Goal: Task Accomplishment & Management: Use online tool/utility

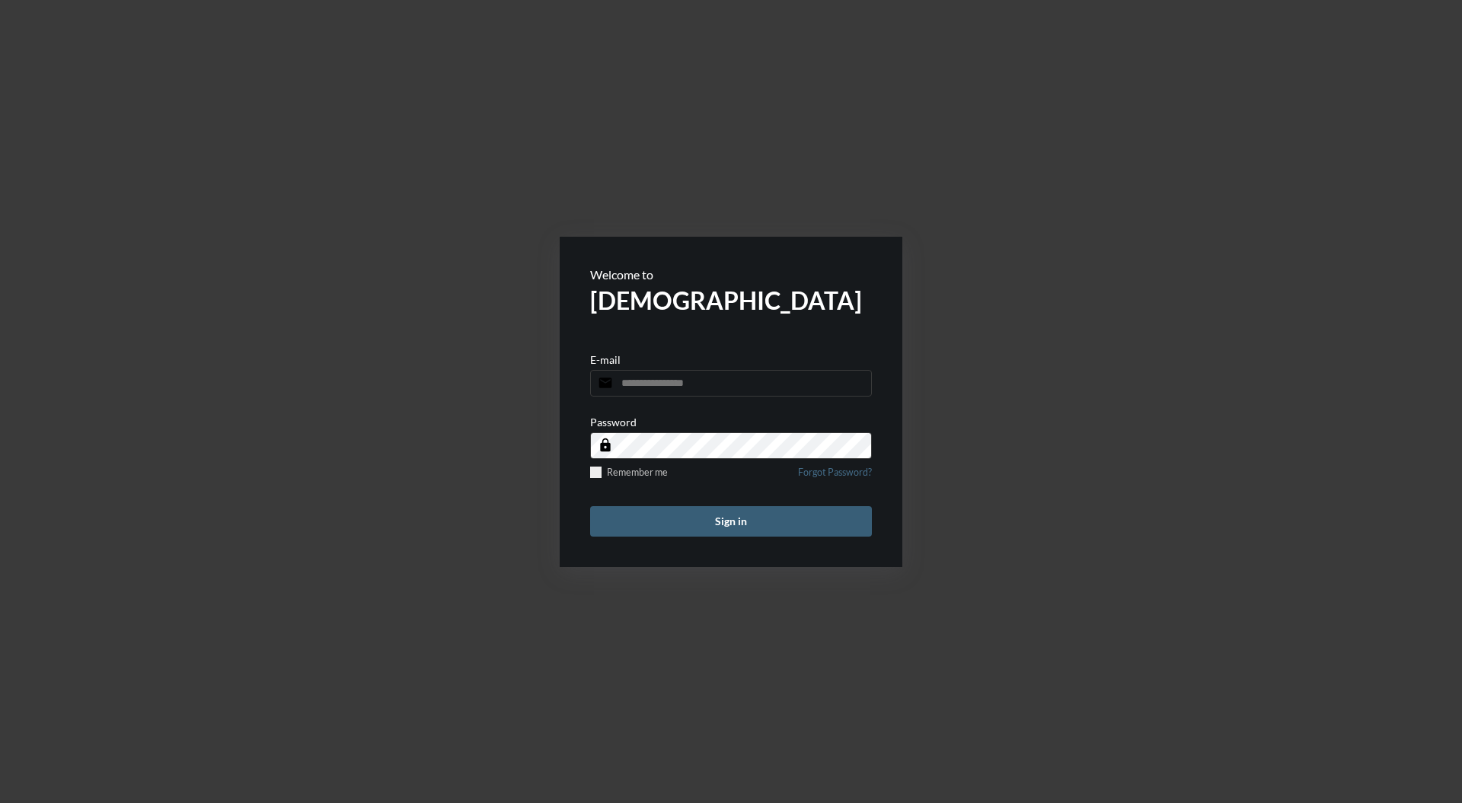
type input "**********"
click at [768, 519] on button "Sign in" at bounding box center [731, 521] width 282 height 30
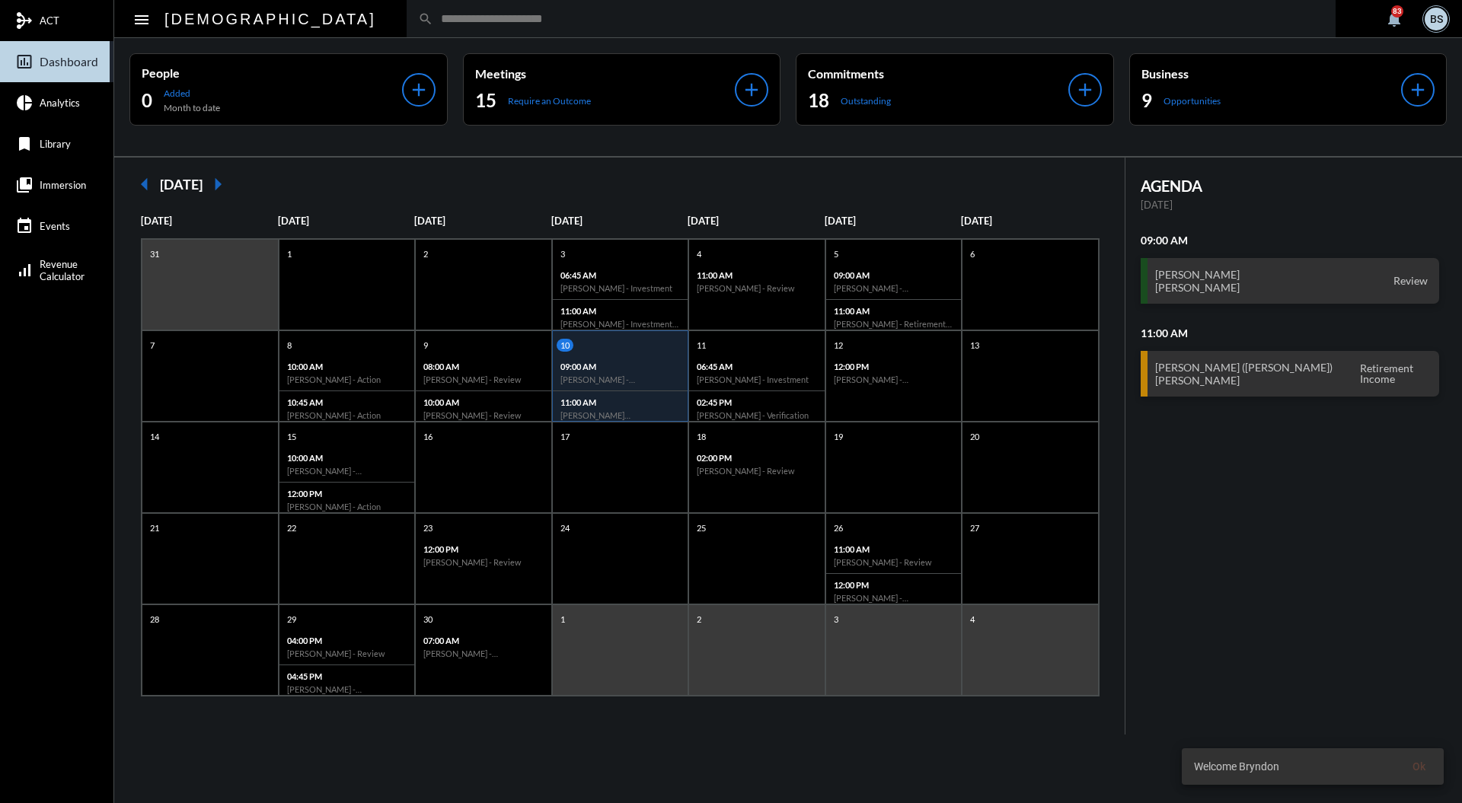
click at [755, 15] on input "text" at bounding box center [878, 18] width 891 height 13
type input "*"
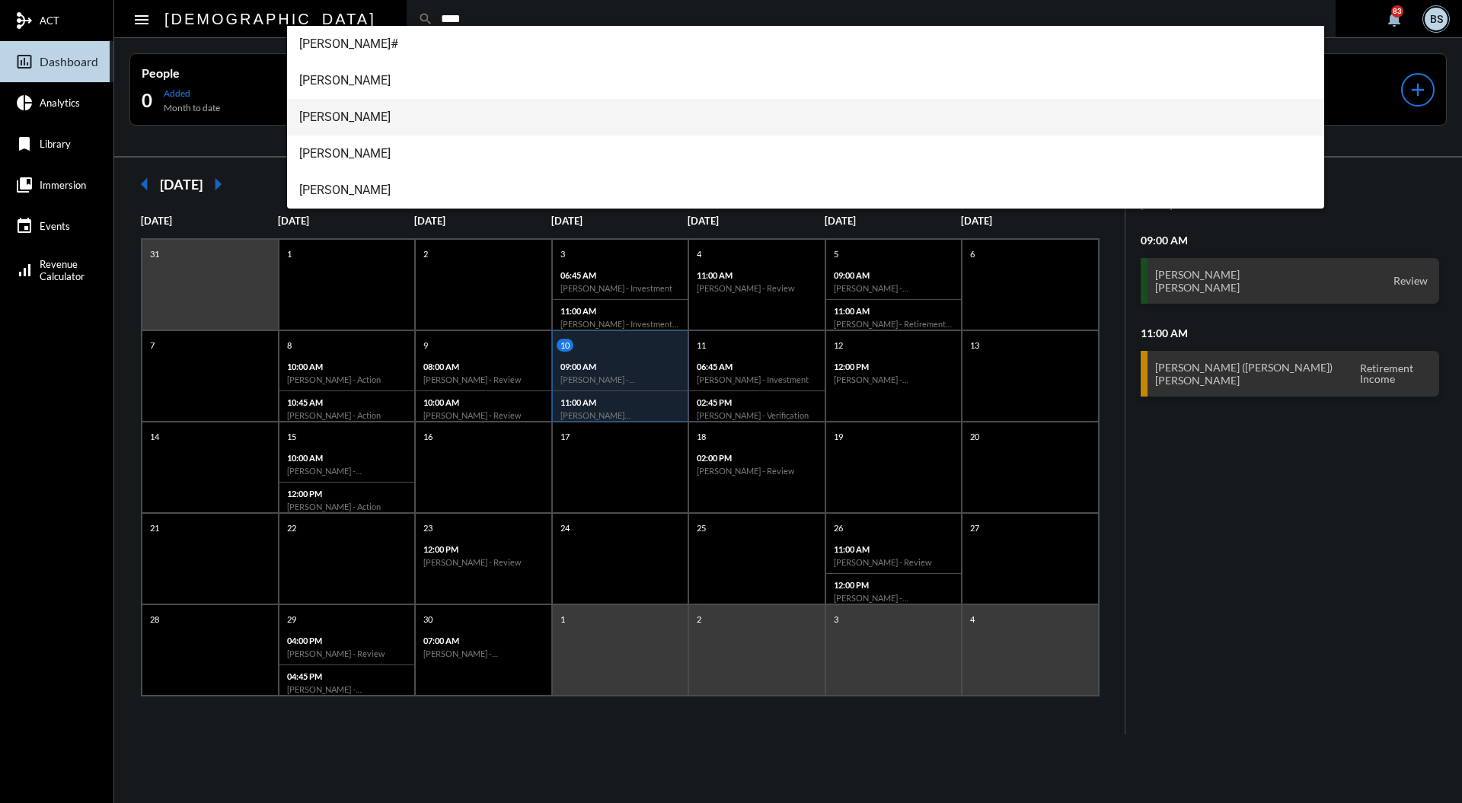
type input "****"
click at [405, 124] on span "[PERSON_NAME]" at bounding box center [806, 117] width 1014 height 37
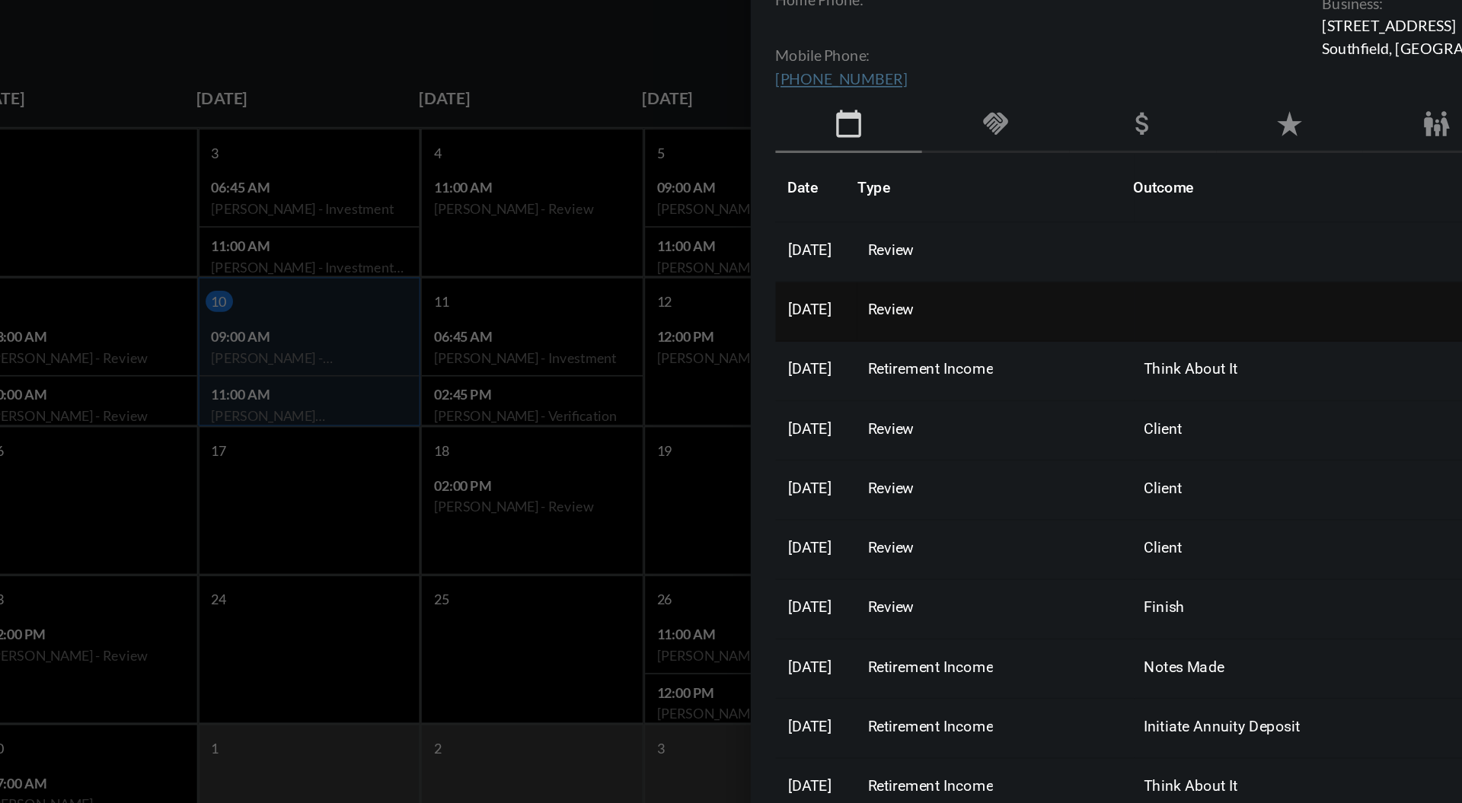
click at [991, 345] on span "Review" at bounding box center [977, 350] width 28 height 11
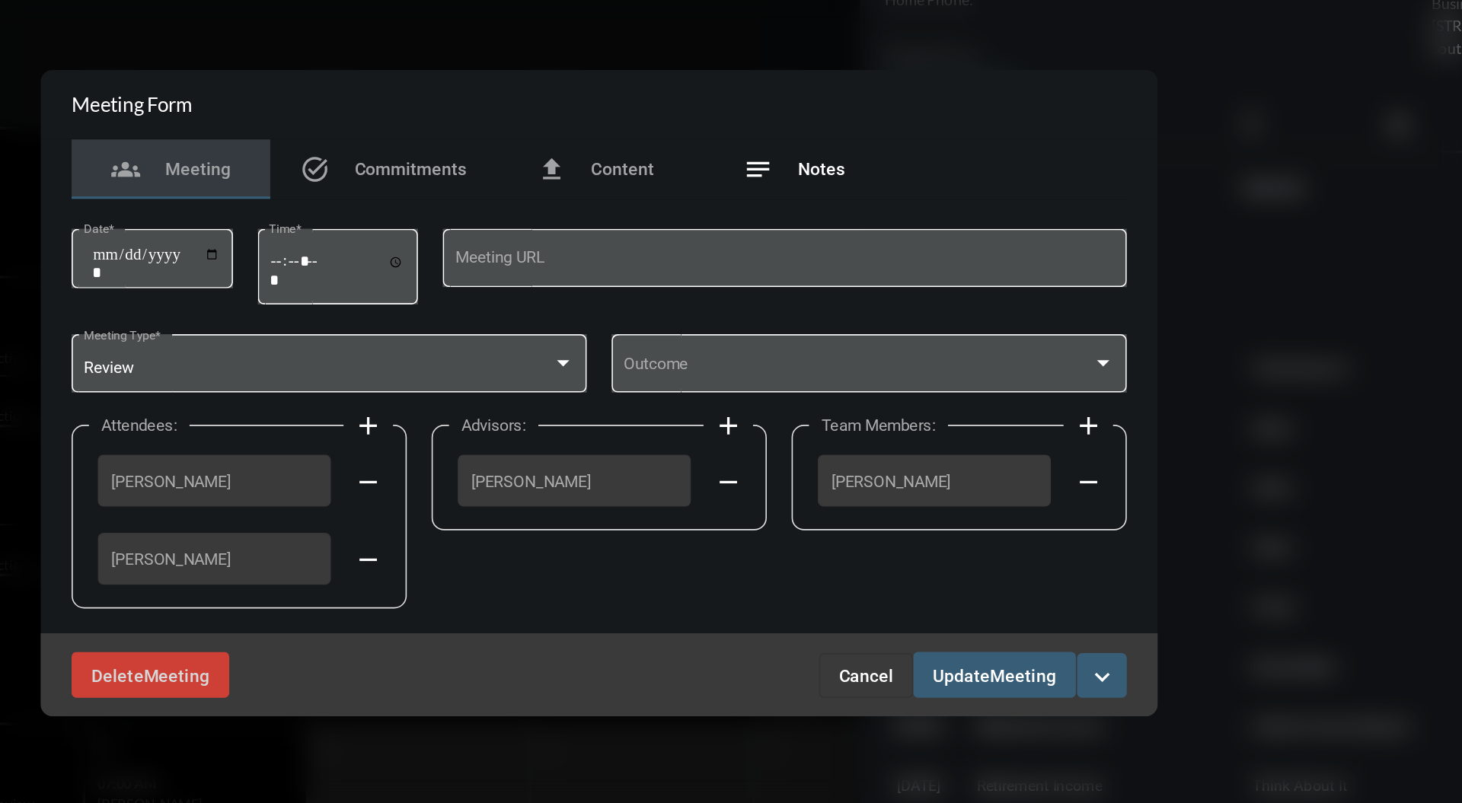
click at [867, 263] on span "Notes" at bounding box center [867, 264] width 29 height 12
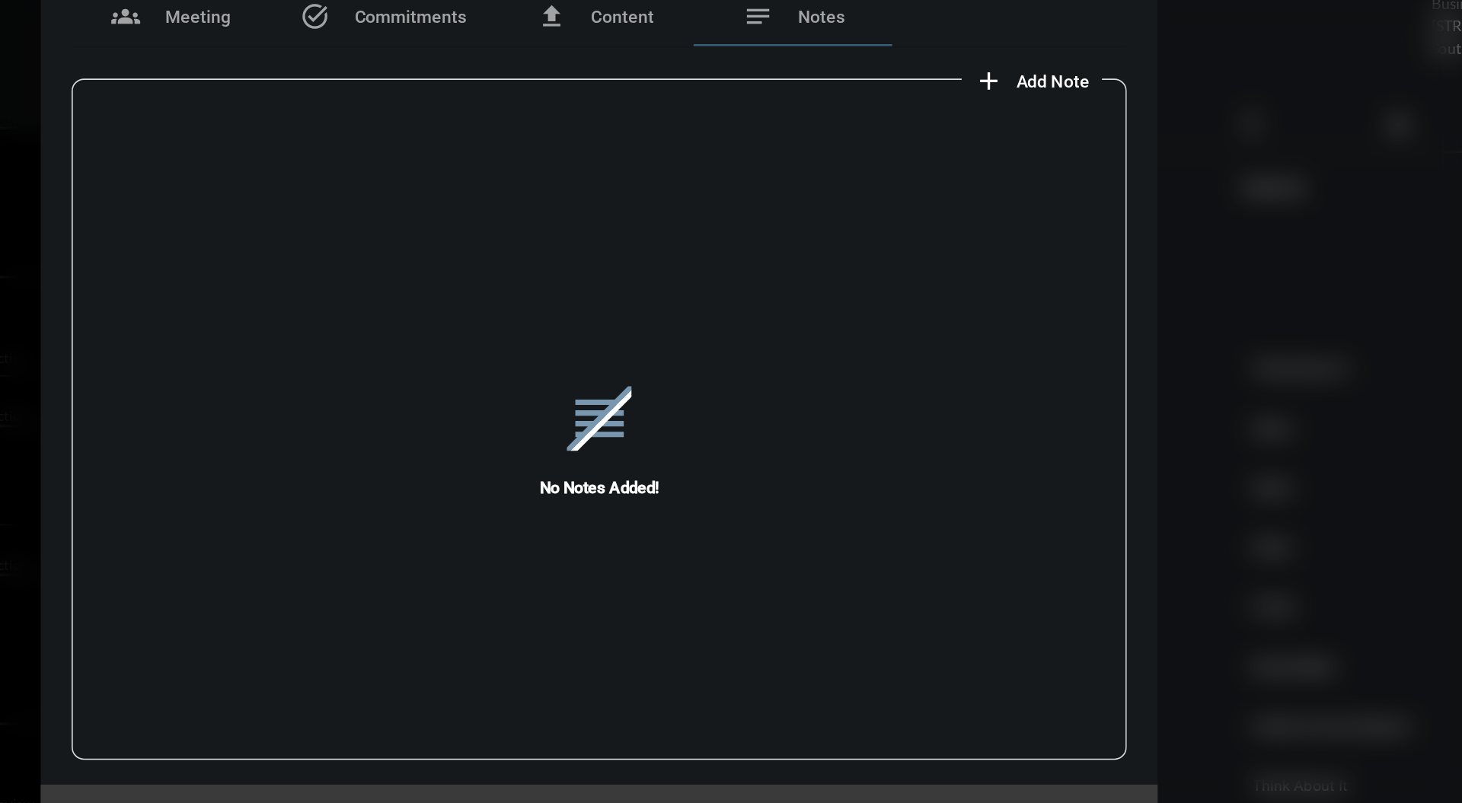
click at [995, 220] on div "reorder No Notes Added!" at bounding box center [730, 431] width 647 height 422
click at [1017, 215] on button "add Add Note" at bounding box center [996, 208] width 86 height 30
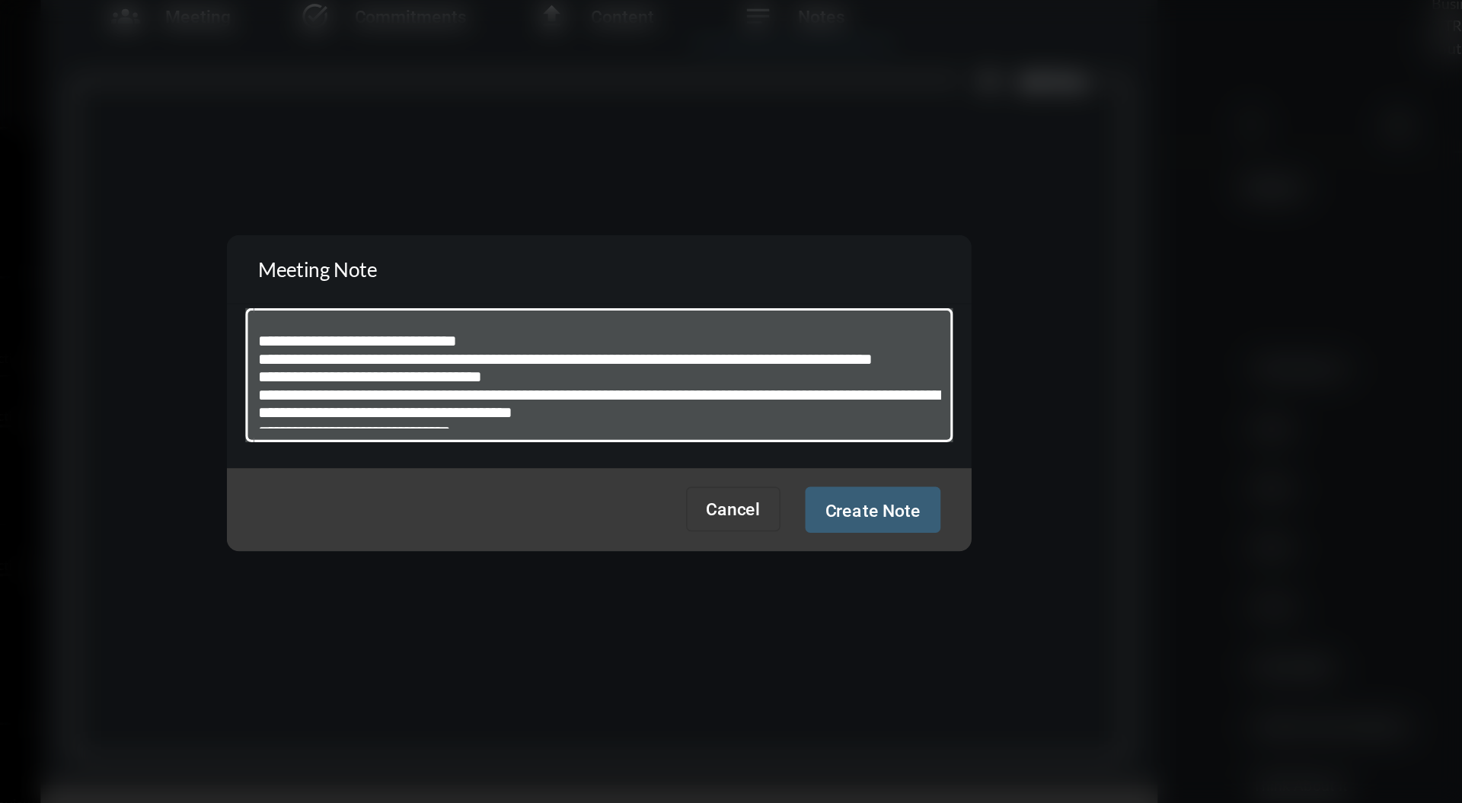
scroll to position [209, 0]
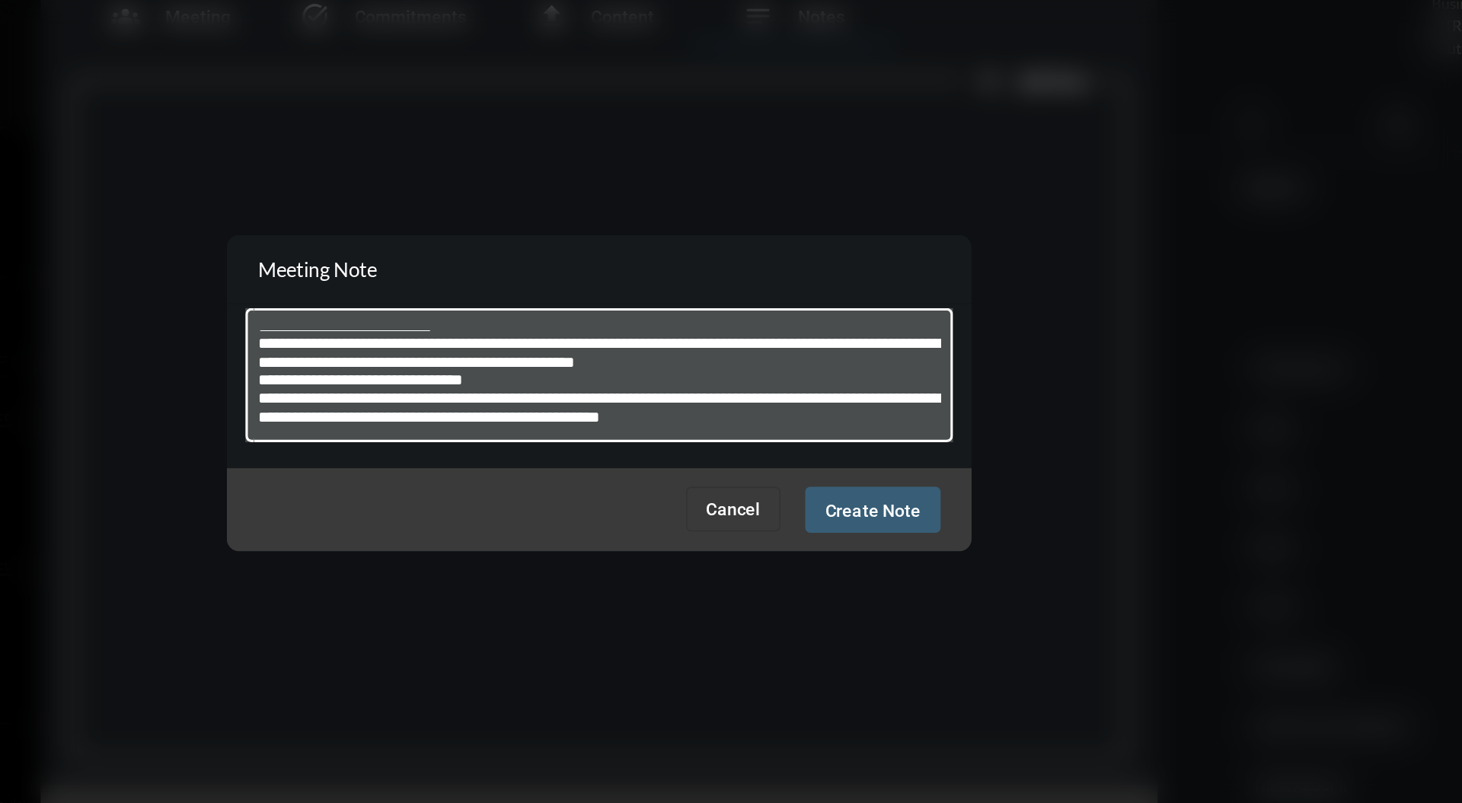
type textarea "**********"
click at [892, 473] on span "Create Note" at bounding box center [899, 474] width 59 height 12
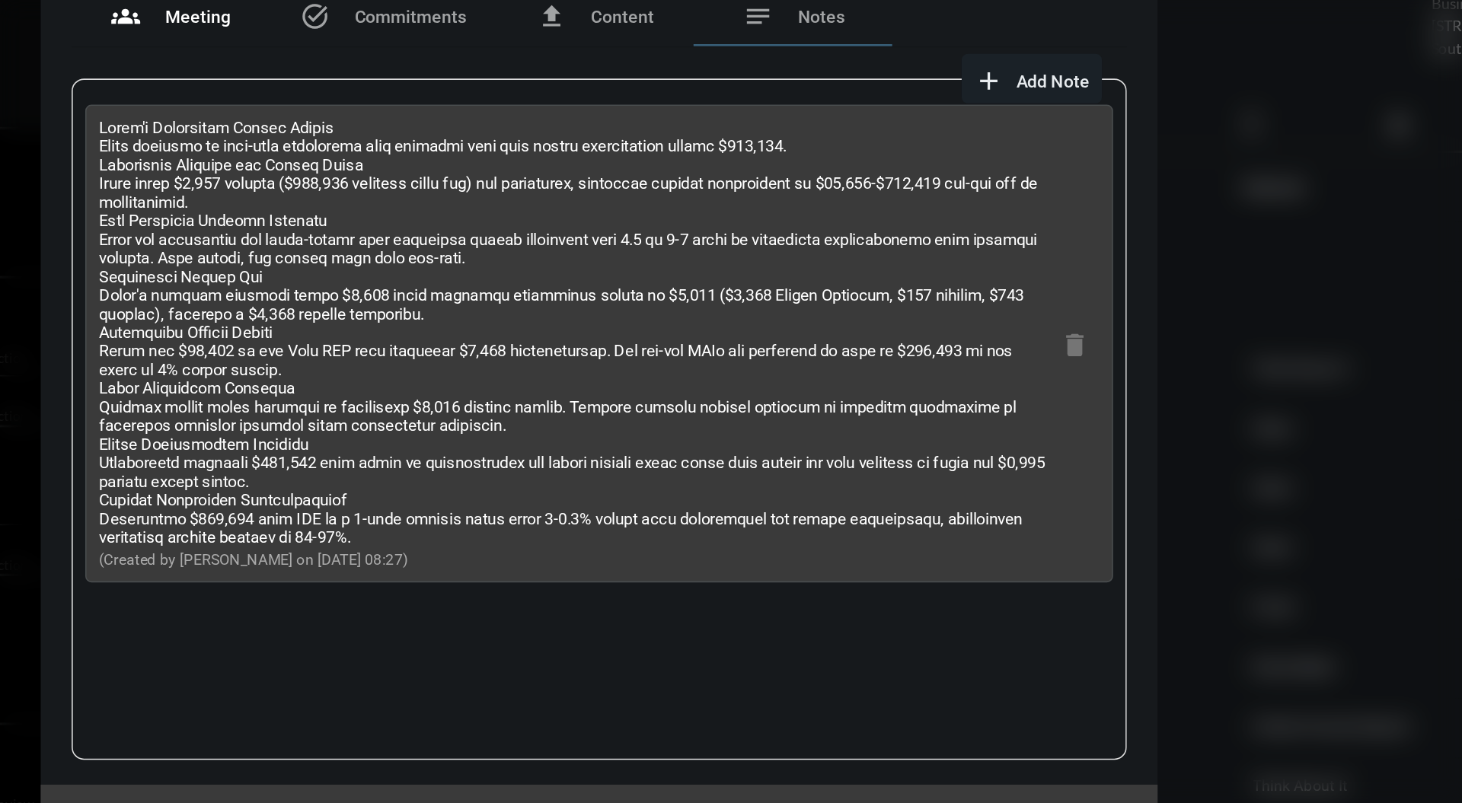
click at [489, 174] on span "Meeting" at bounding box center [485, 170] width 40 height 12
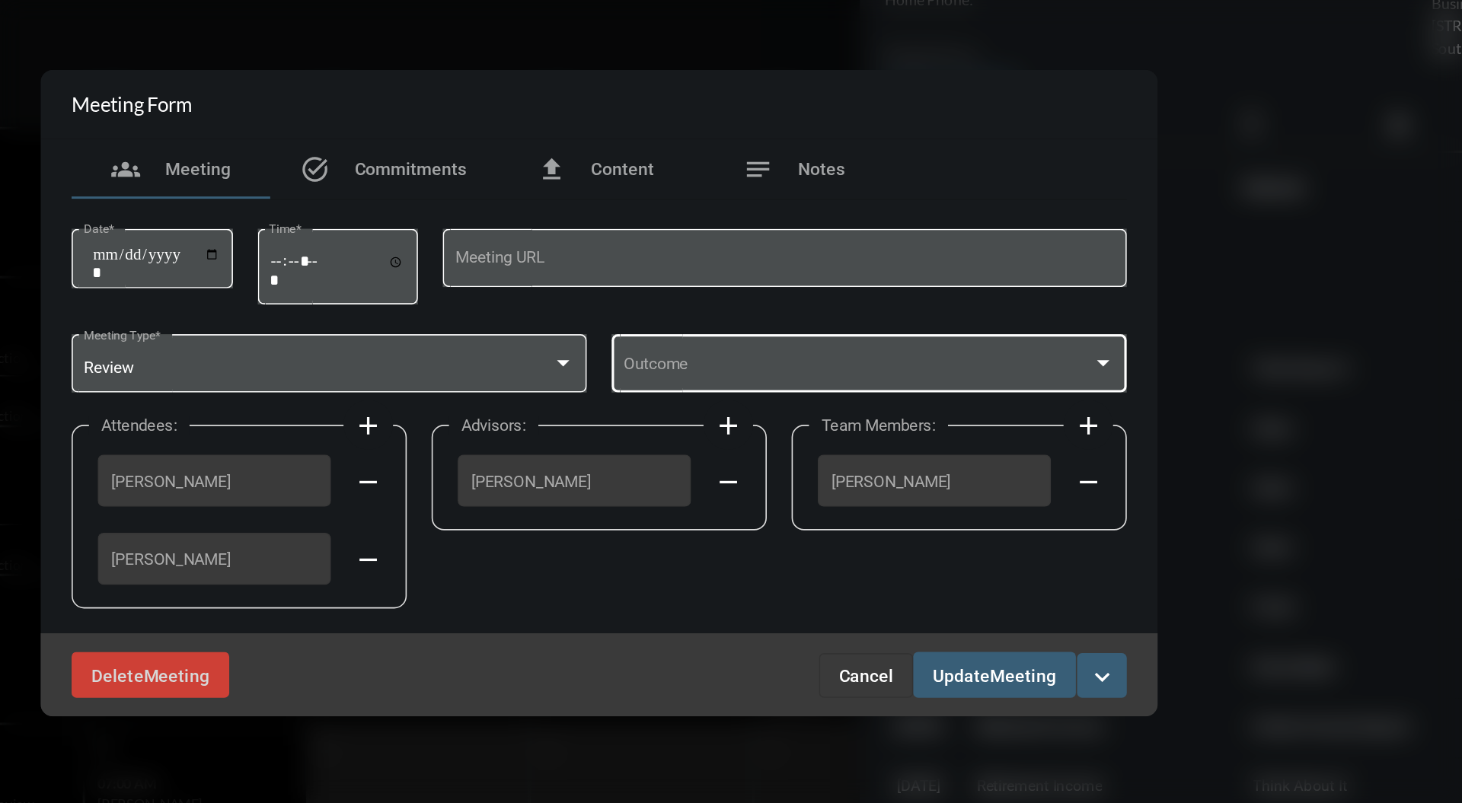
click at [1025, 384] on span at bounding box center [890, 386] width 288 height 11
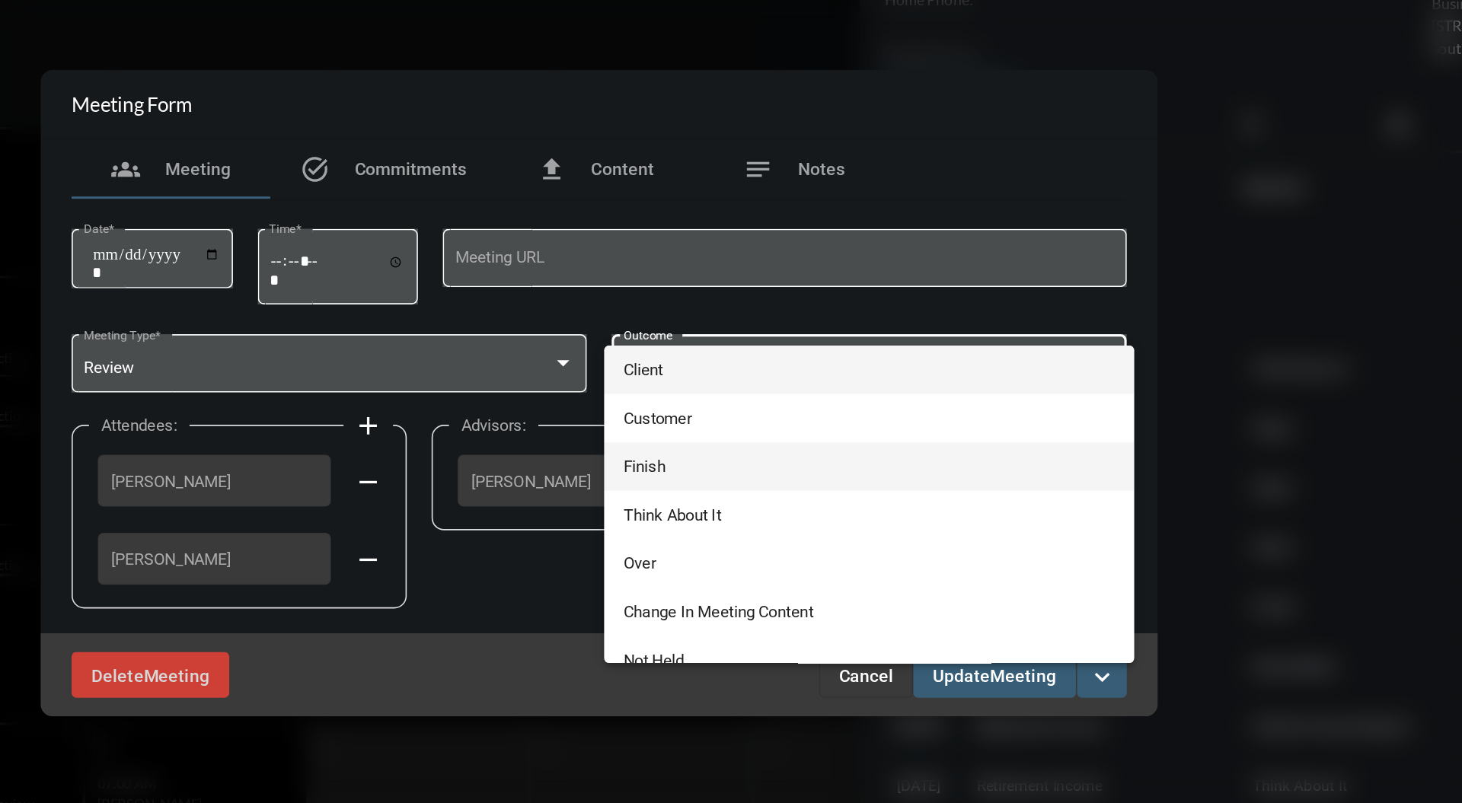
click at [854, 440] on span "Finish" at bounding box center [897, 447] width 302 height 30
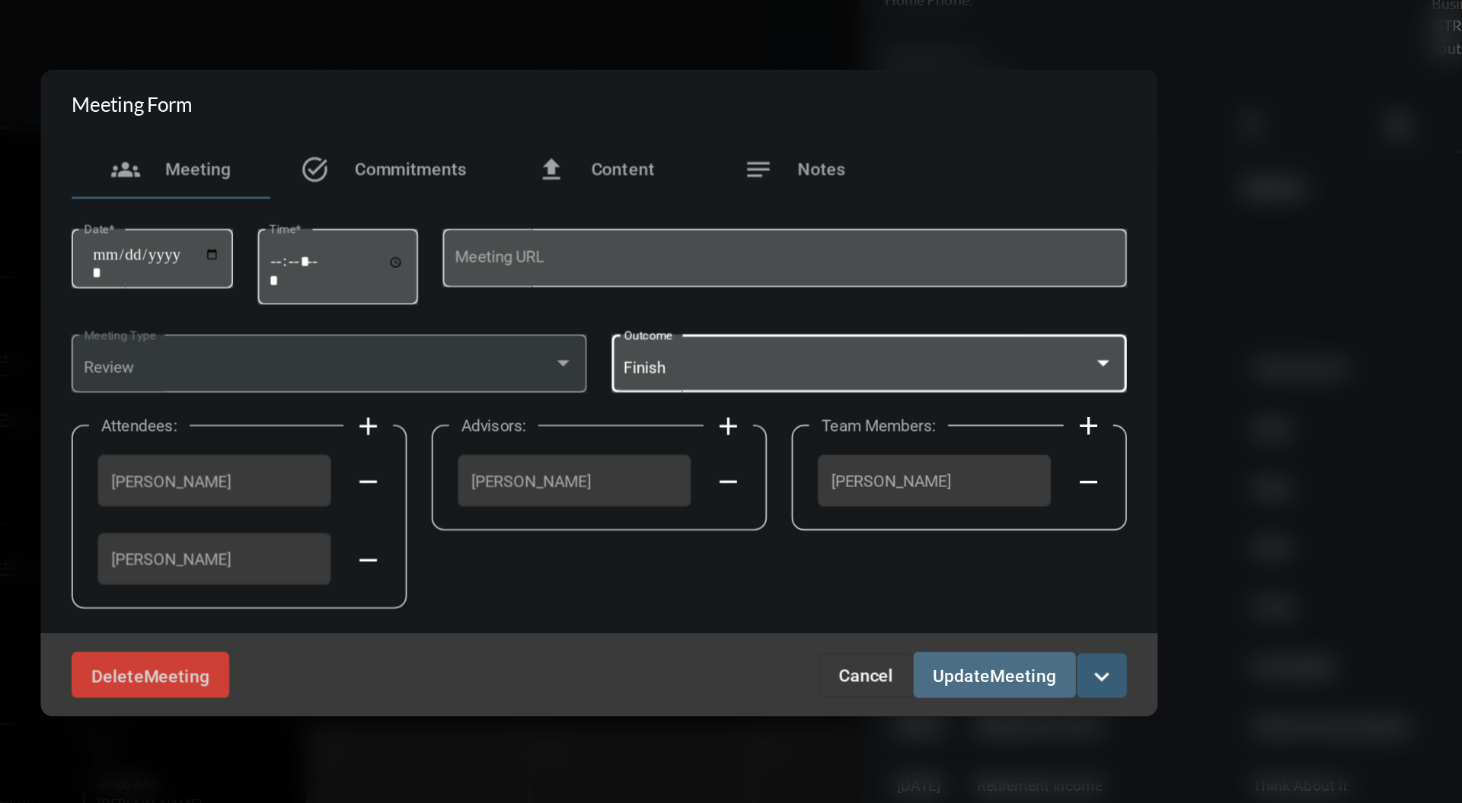
click at [980, 576] on span "Meeting" at bounding box center [991, 575] width 40 height 12
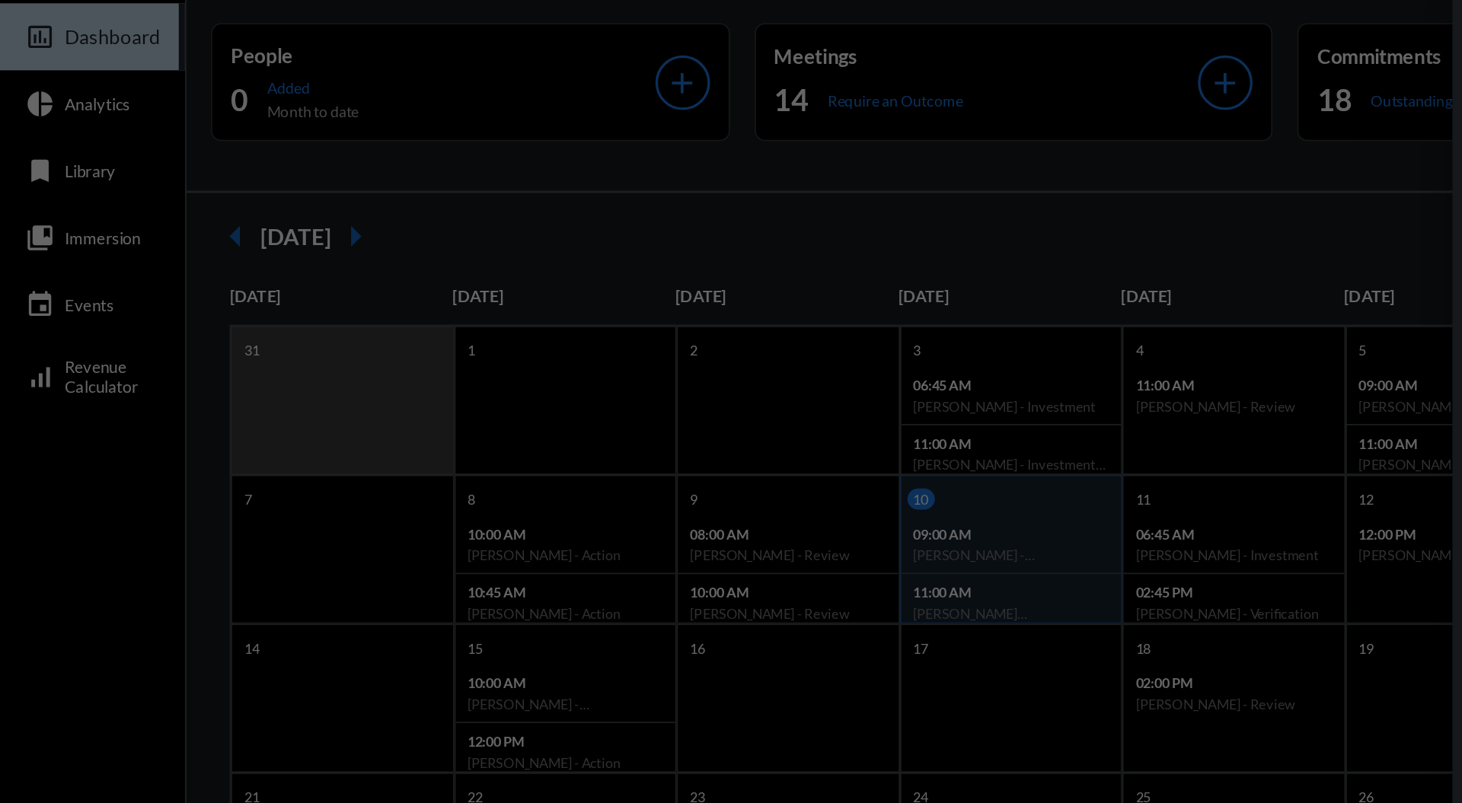
click at [74, 181] on div at bounding box center [731, 401] width 1462 height 803
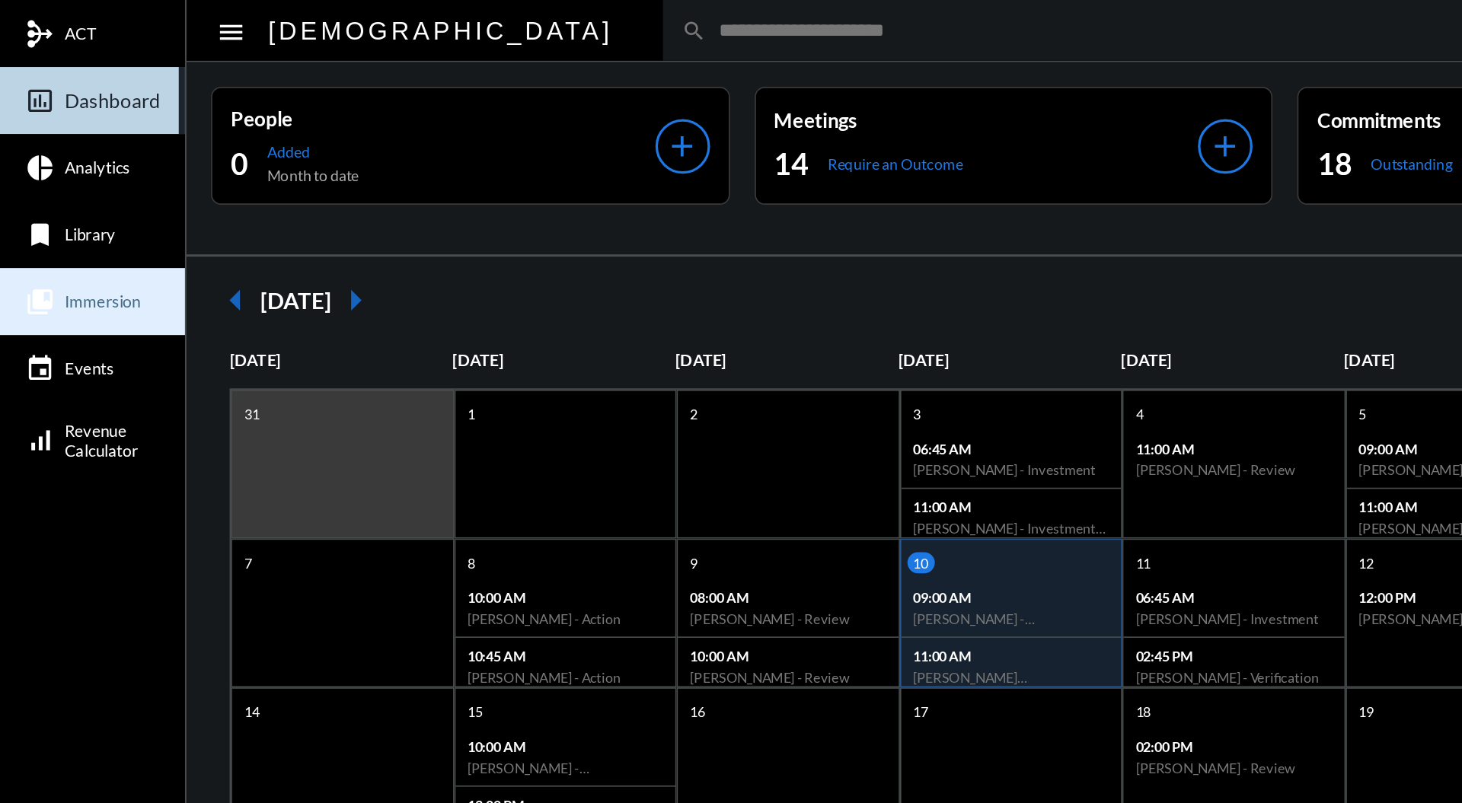
click at [69, 189] on span "Immersion" at bounding box center [63, 185] width 46 height 12
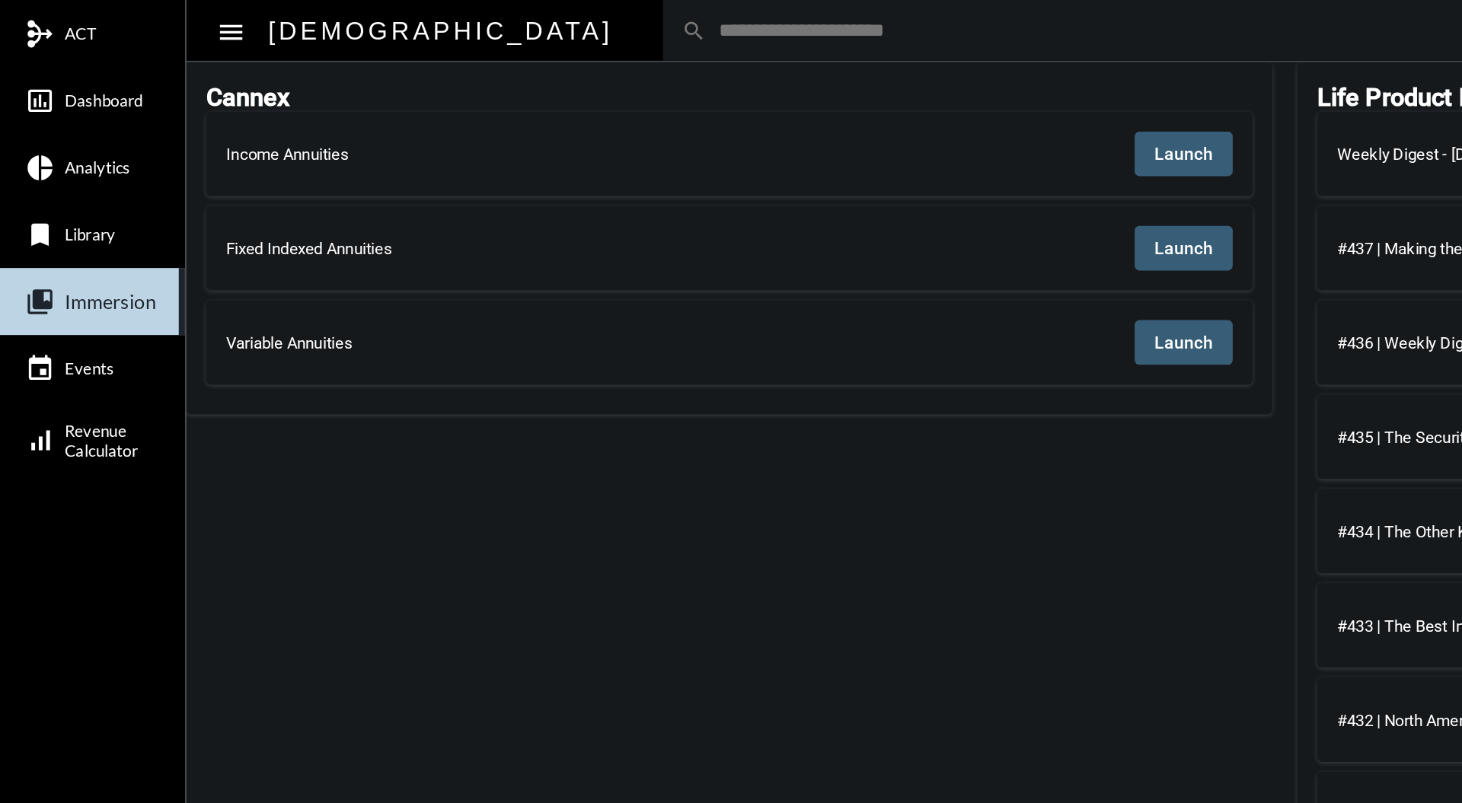
click at [726, 85] on button "Launch" at bounding box center [726, 94] width 60 height 27
click at [739, 101] on span "Launch" at bounding box center [726, 94] width 36 height 12
